Goal: Transaction & Acquisition: Purchase product/service

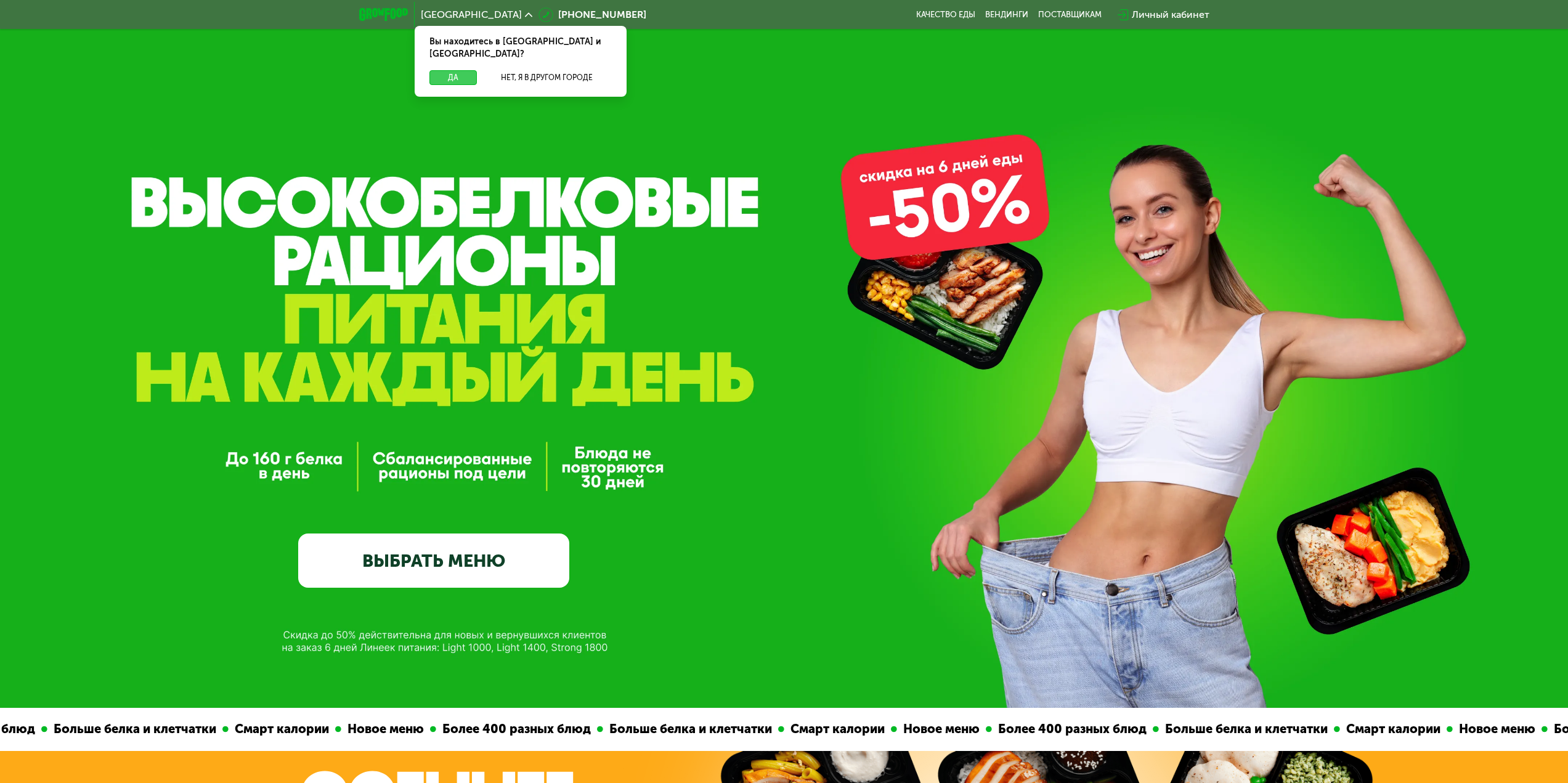
click at [446, 70] on button "Да" at bounding box center [453, 77] width 47 height 15
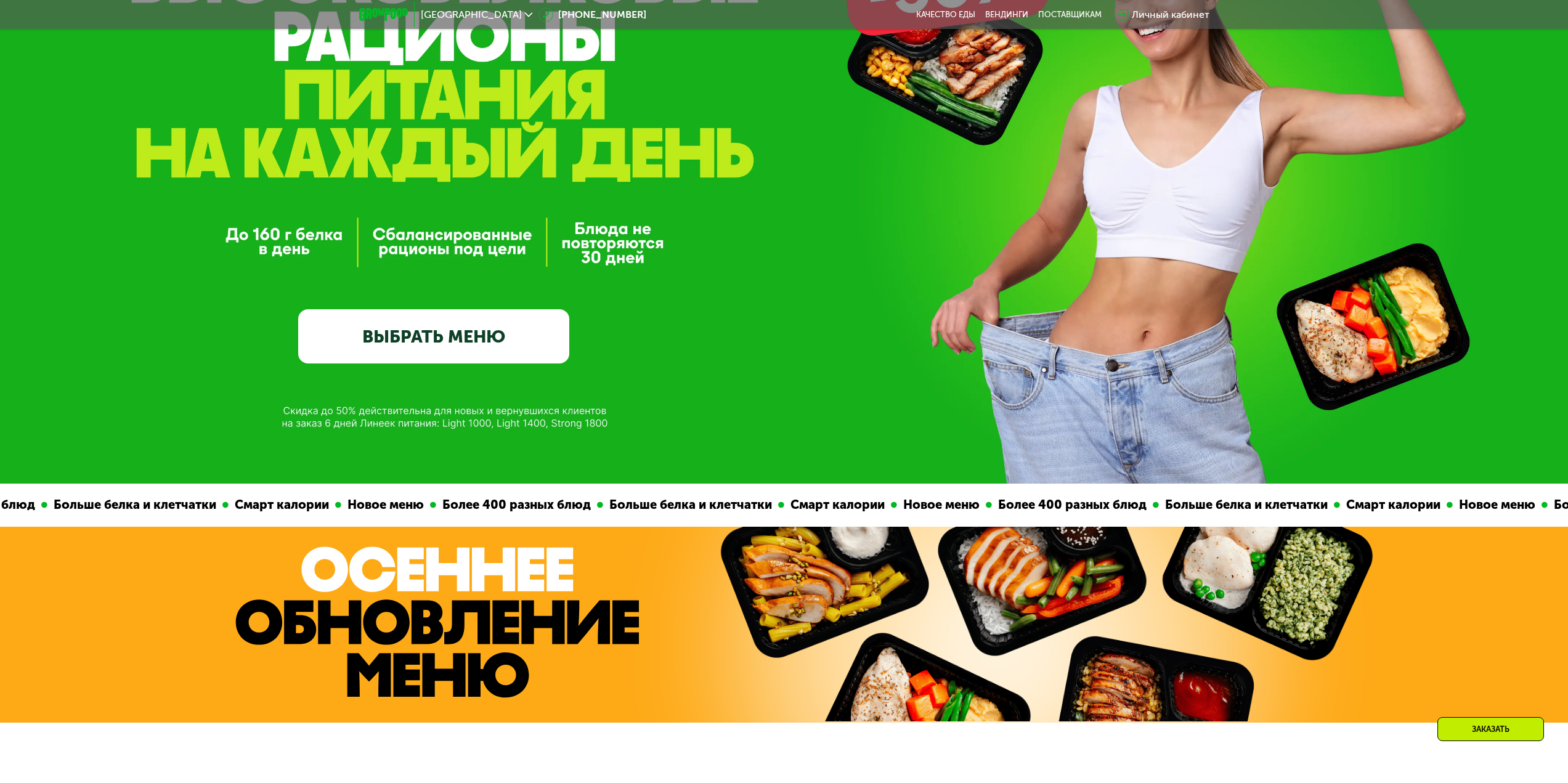
scroll to position [369, 0]
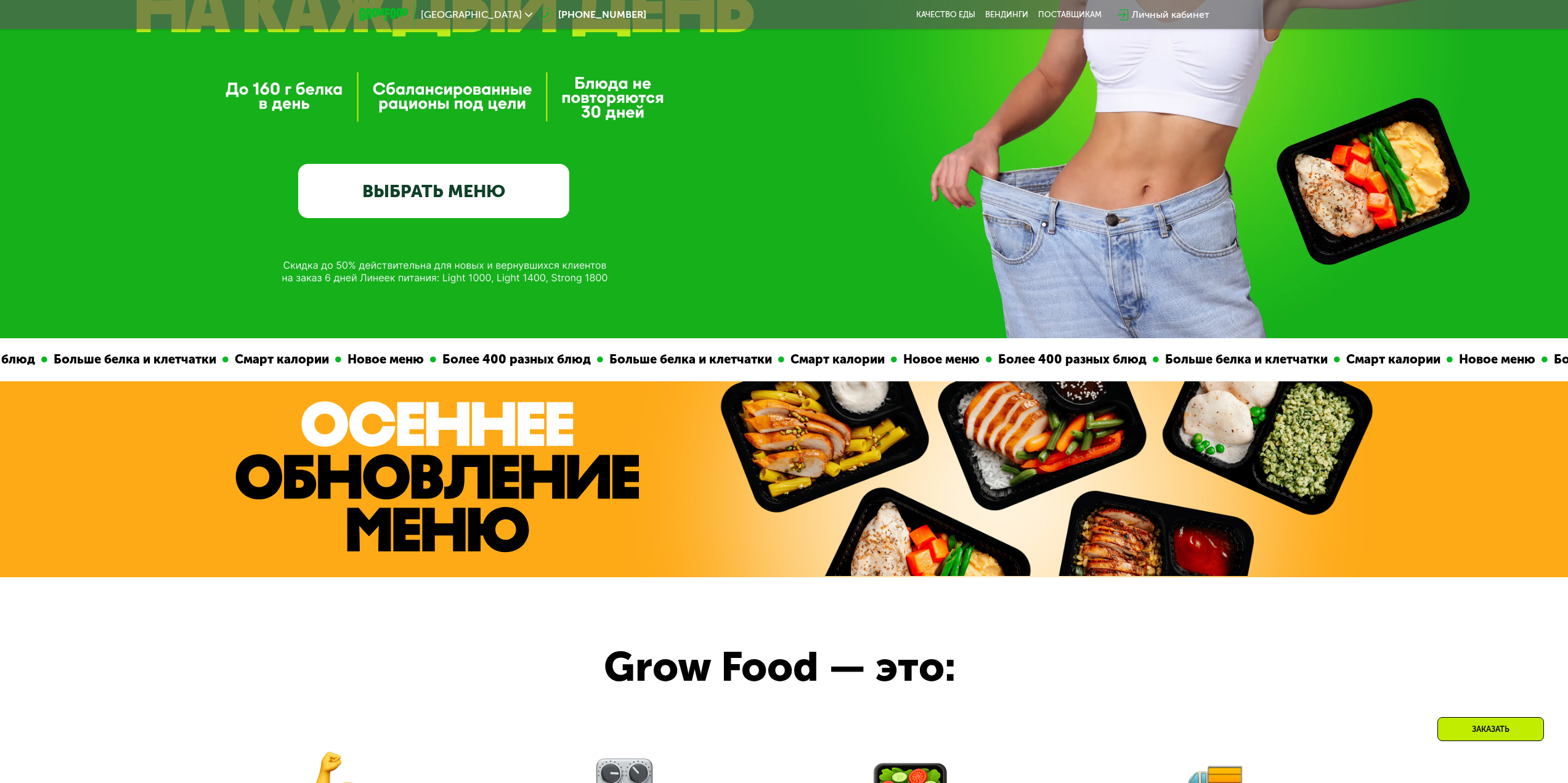
click at [435, 218] on link "ВЫБРАТЬ МЕНЮ" at bounding box center [434, 191] width 271 height 54
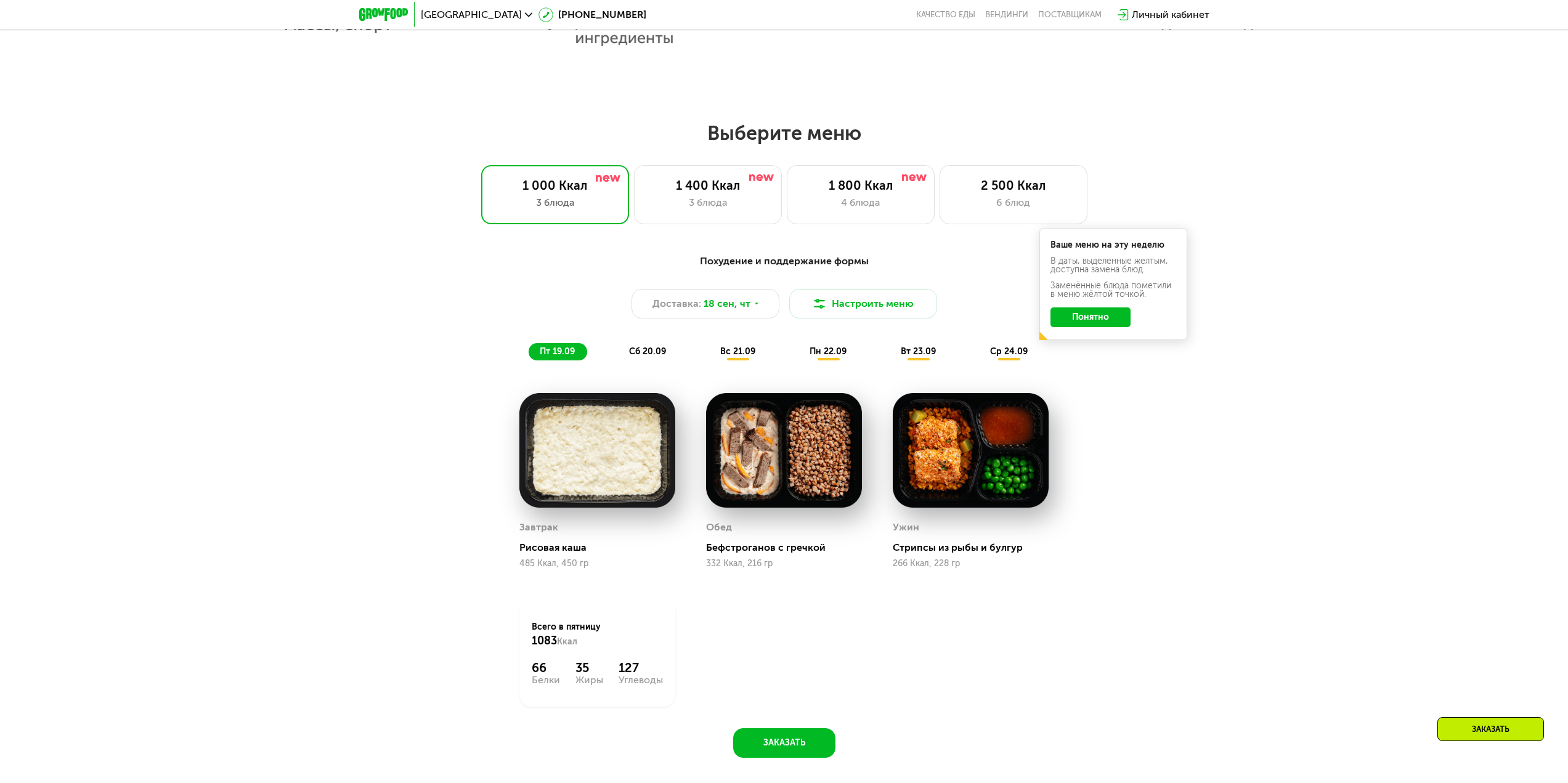
scroll to position [1221, 0]
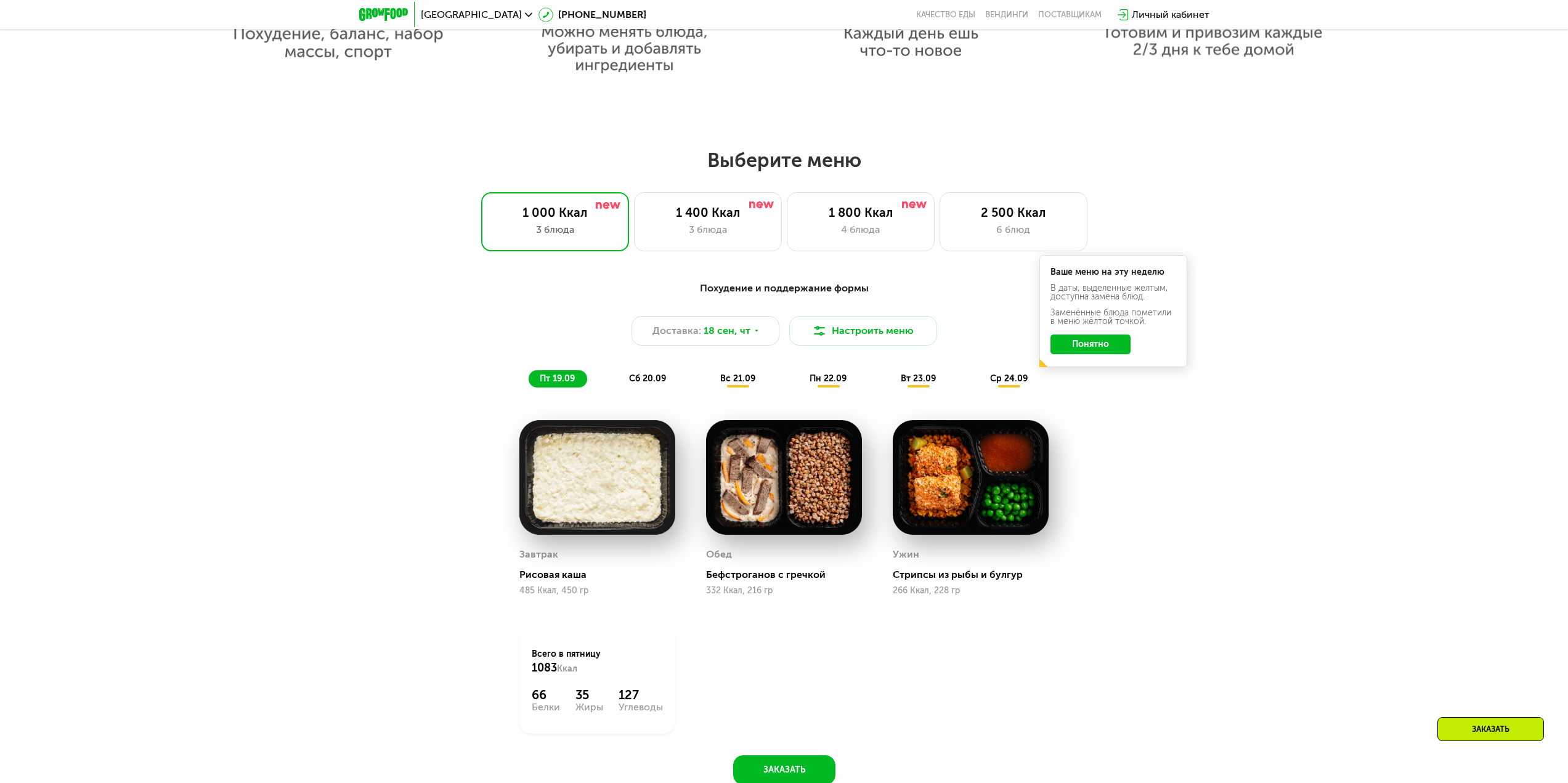
click at [1106, 348] on button "Понятно" at bounding box center [1090, 344] width 80 height 20
click at [697, 231] on div "3 блюда" at bounding box center [707, 230] width 122 height 15
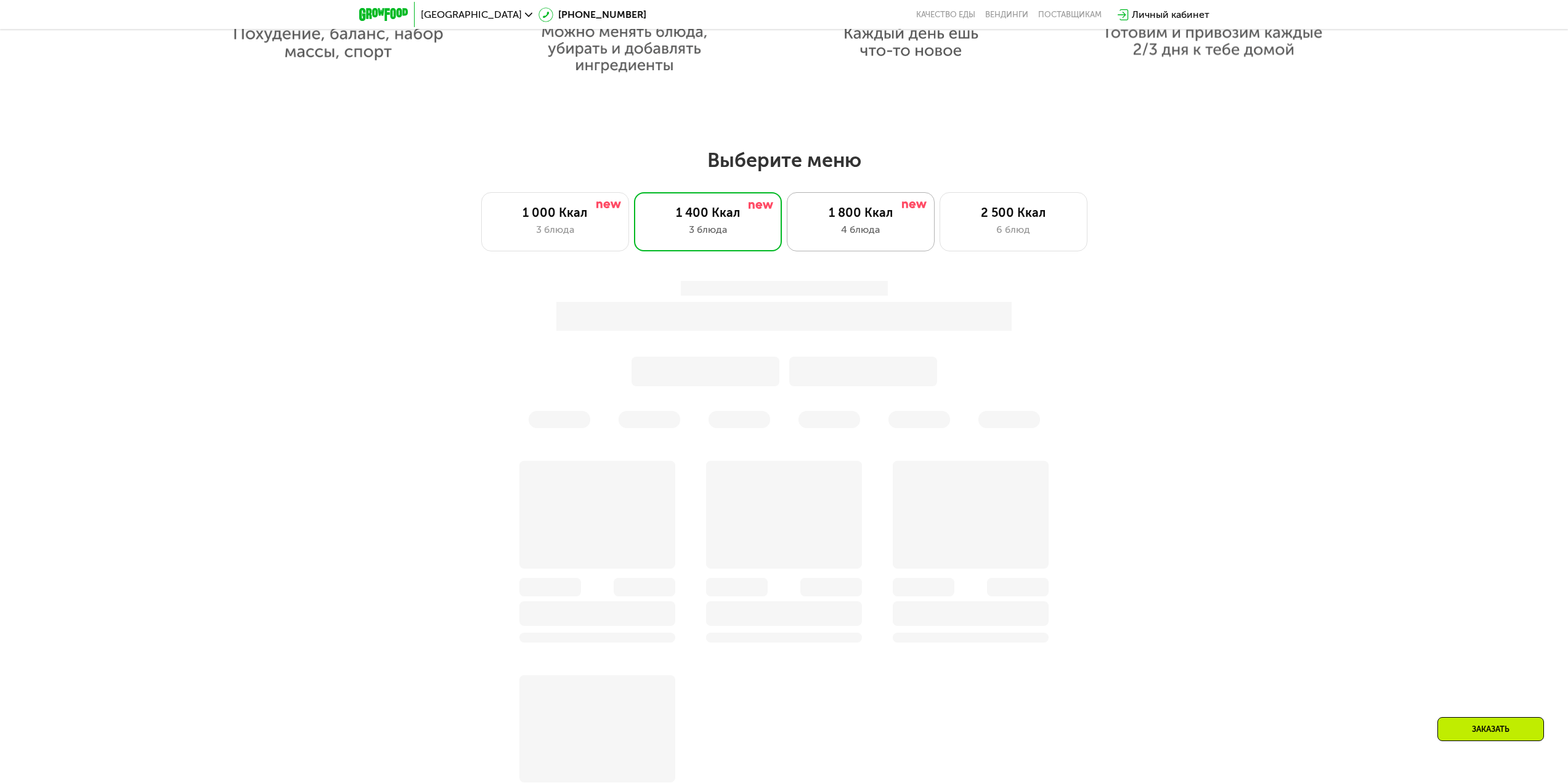
click at [870, 231] on div "4 блюда" at bounding box center [861, 230] width 122 height 15
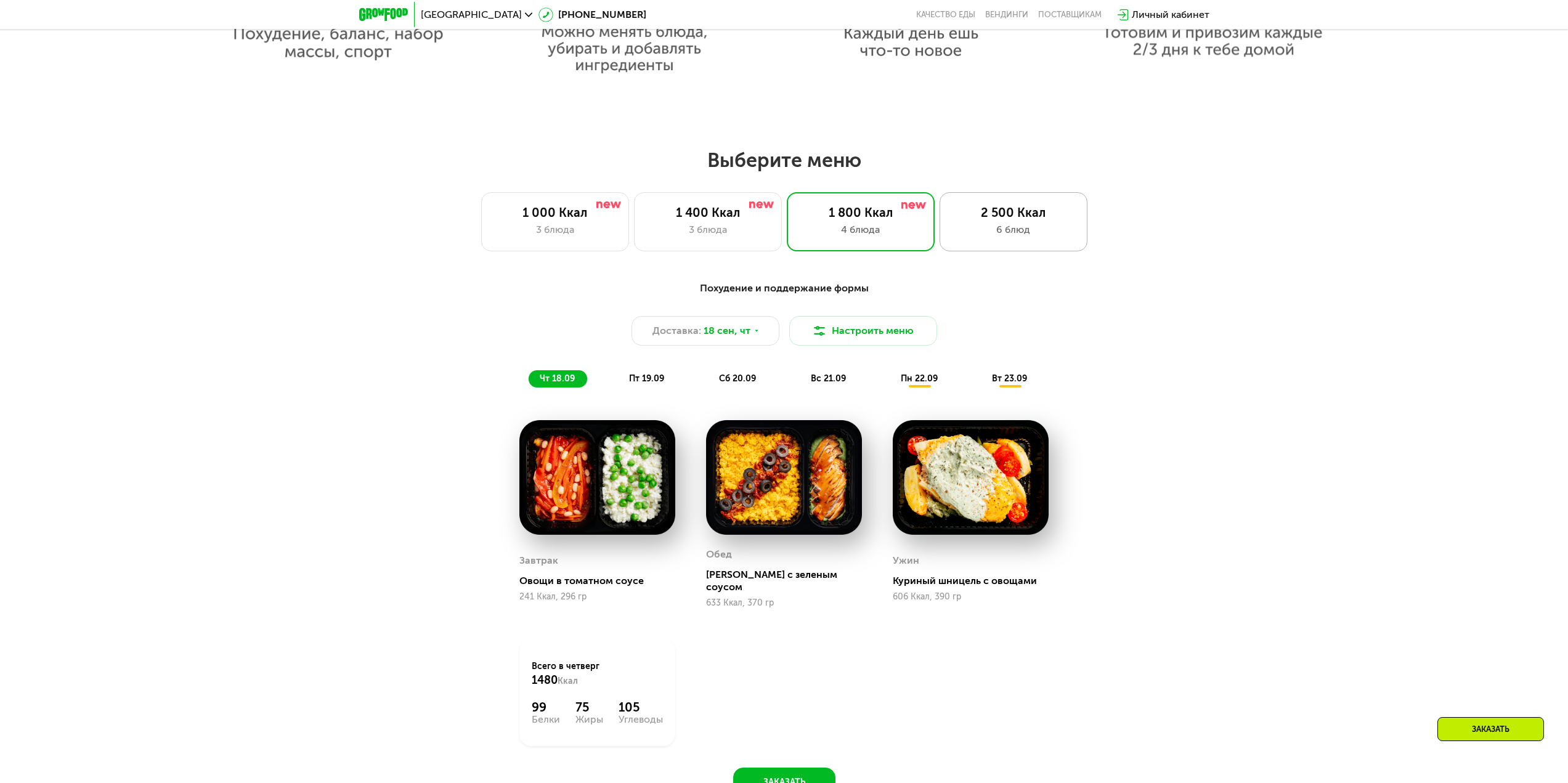
click at [1001, 235] on div "6 блюд" at bounding box center [1014, 230] width 122 height 15
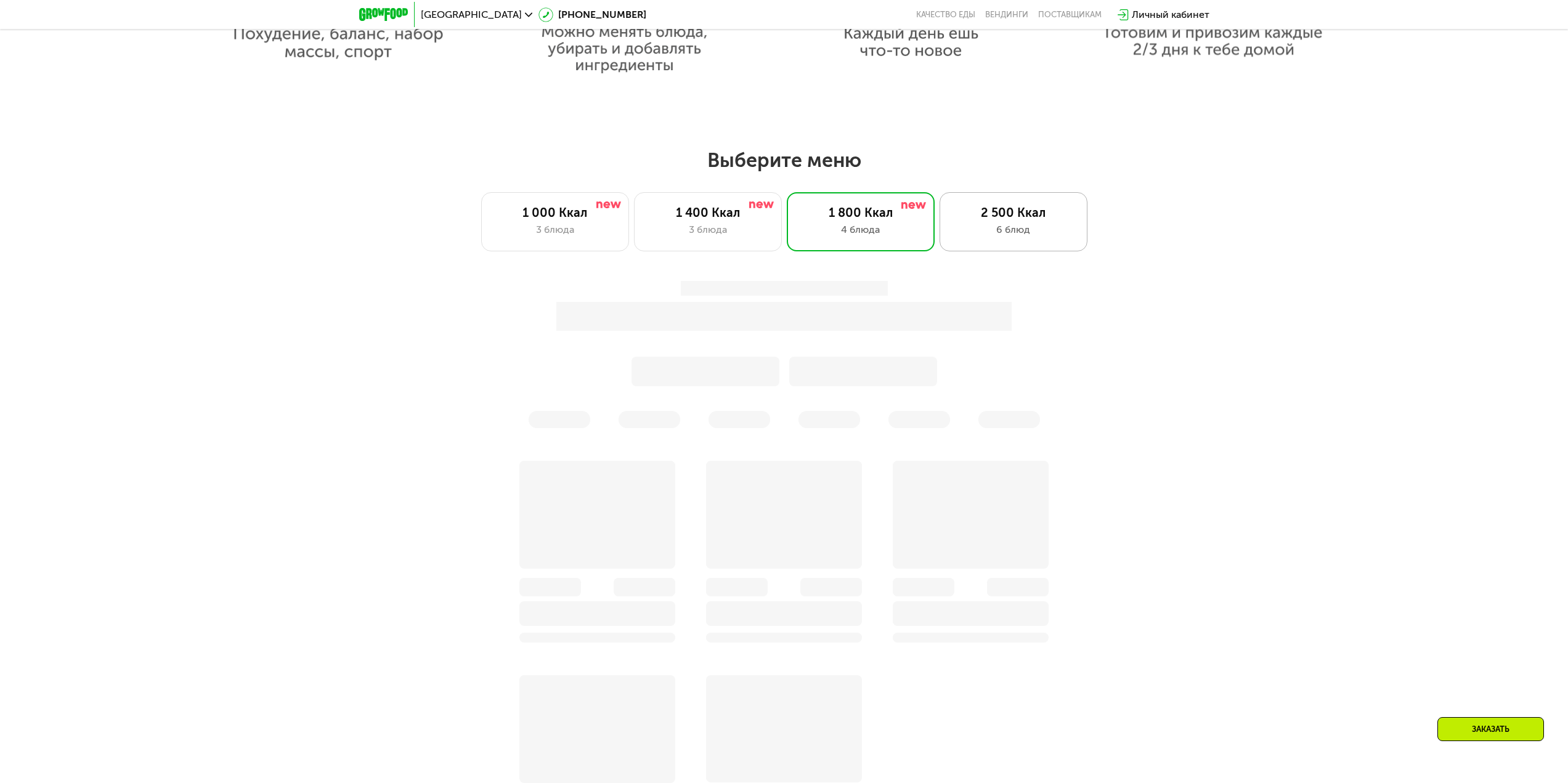
click at [1019, 245] on div "2 500 Ккал 6 блюд" at bounding box center [1014, 221] width 148 height 59
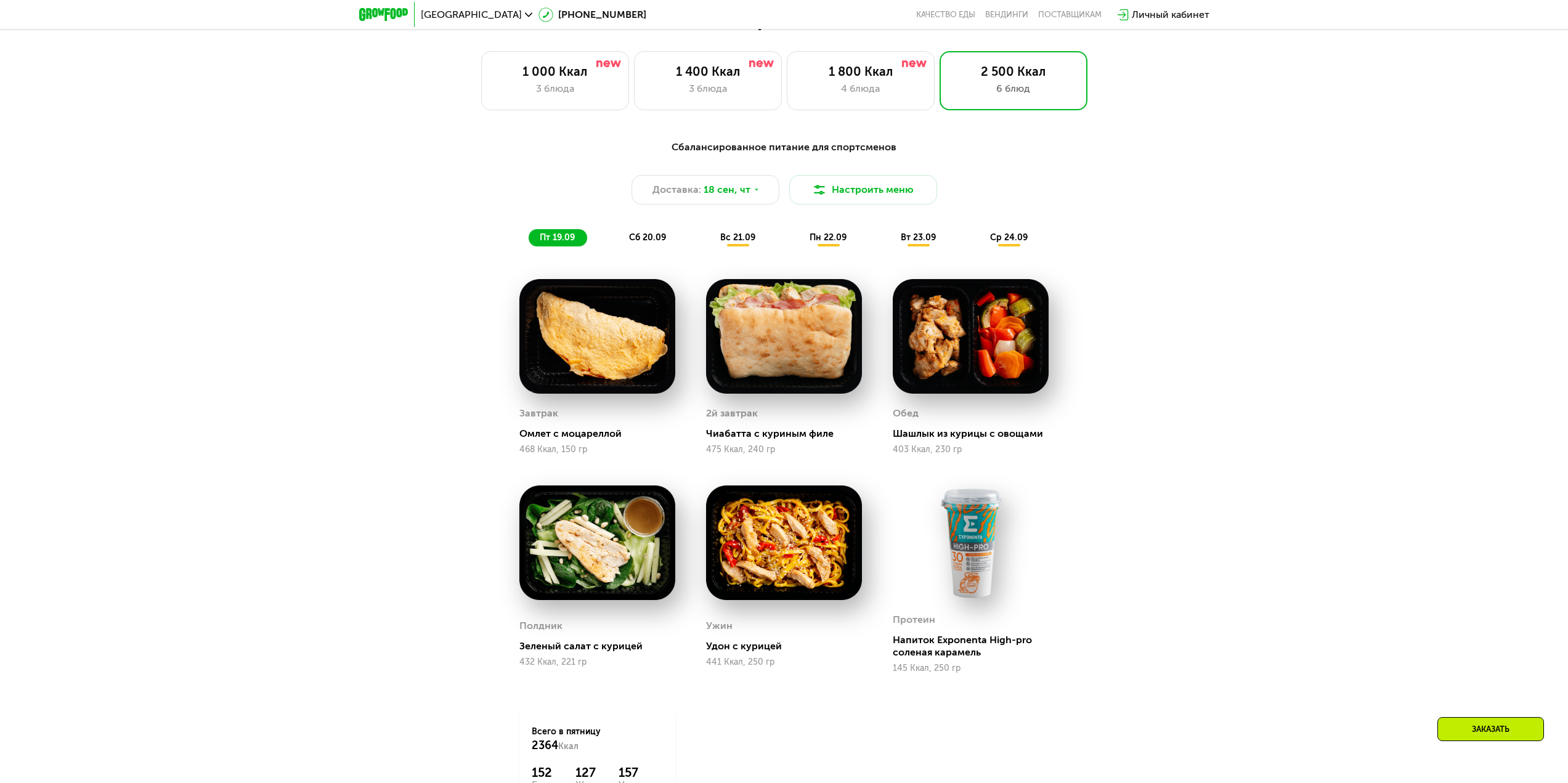
scroll to position [1344, 0]
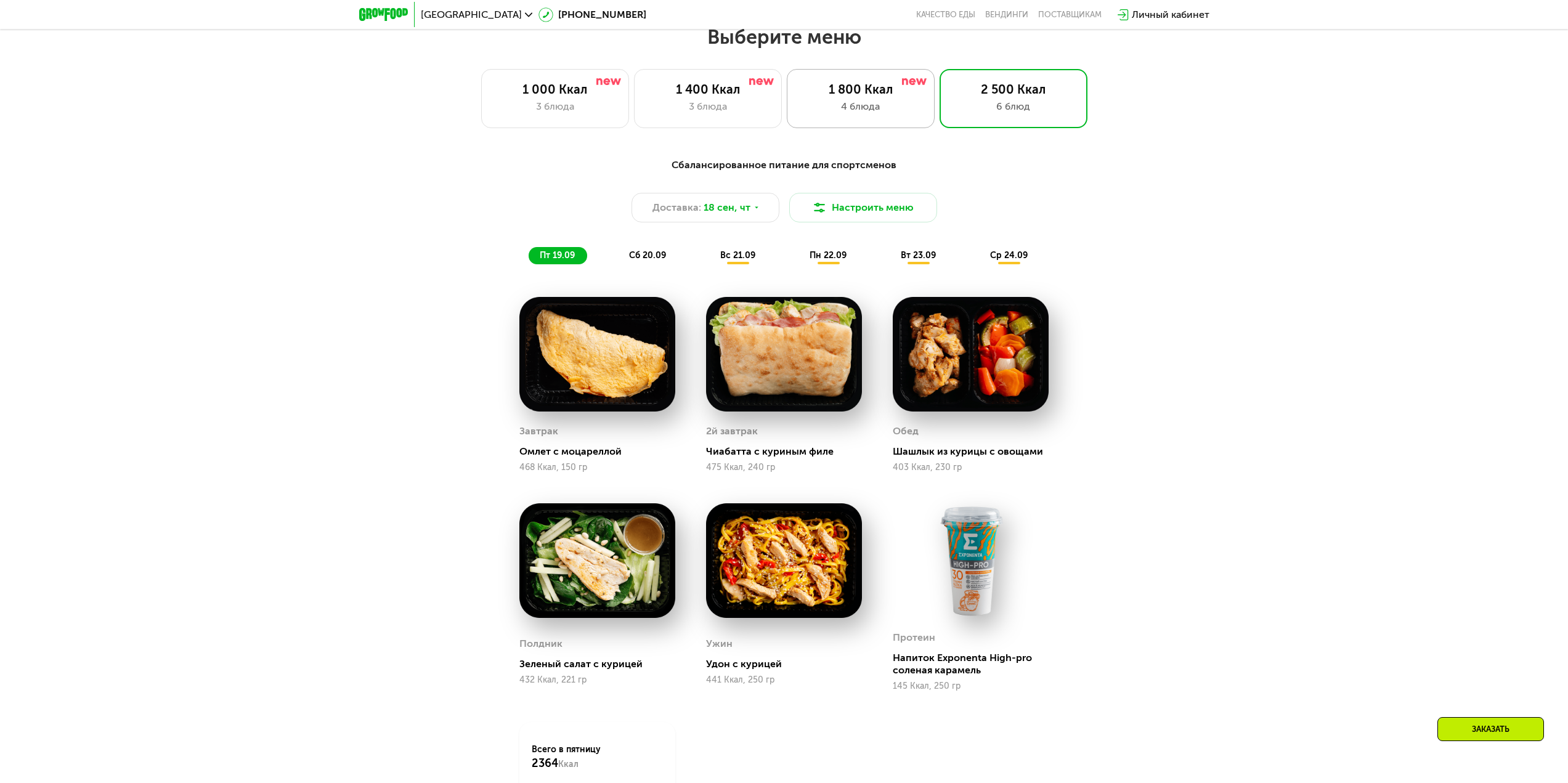
click at [870, 97] on div "1 800 Ккал" at bounding box center [861, 89] width 122 height 15
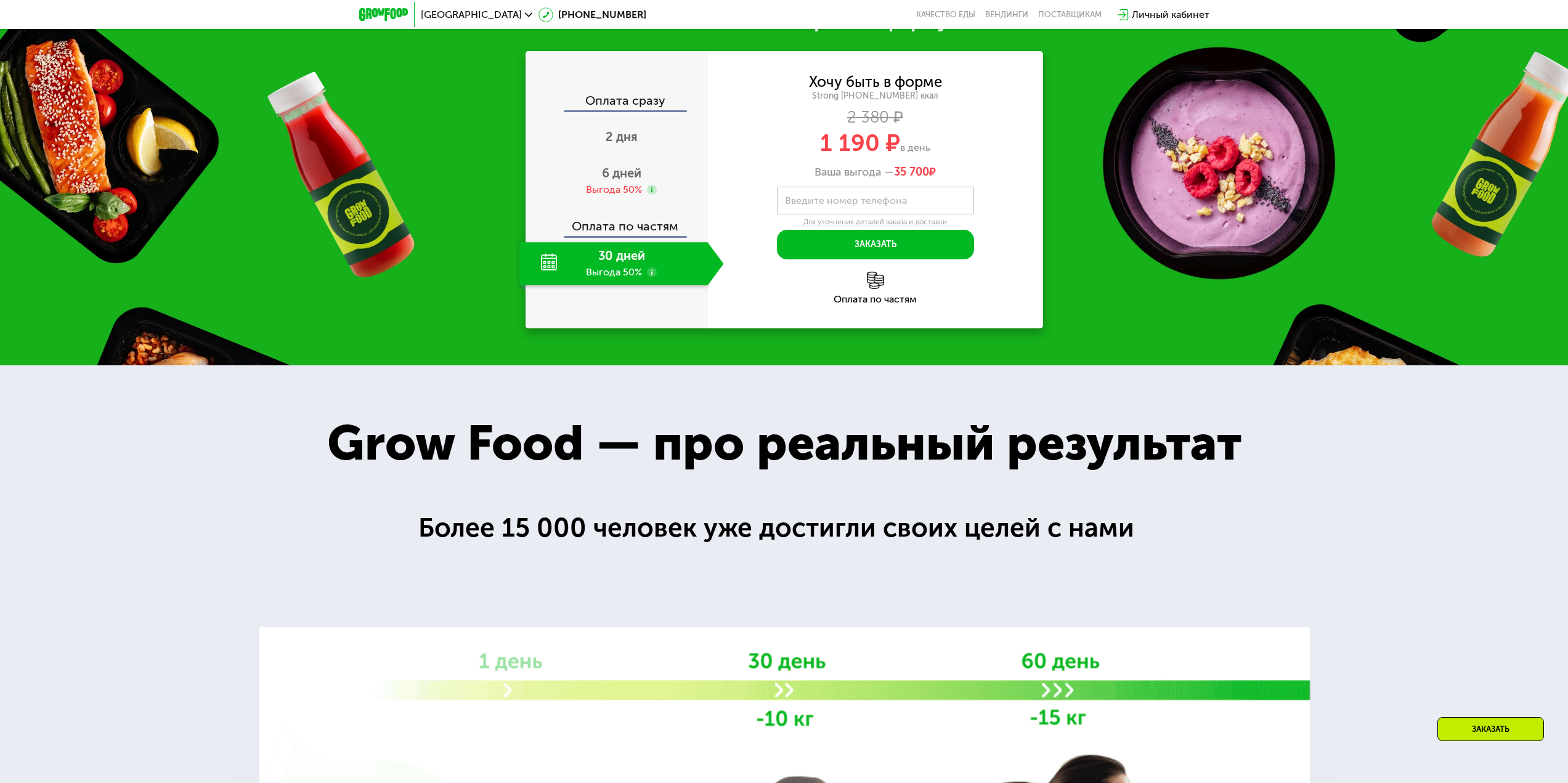
scroll to position [2207, 0]
